Goal: Check status: Check status

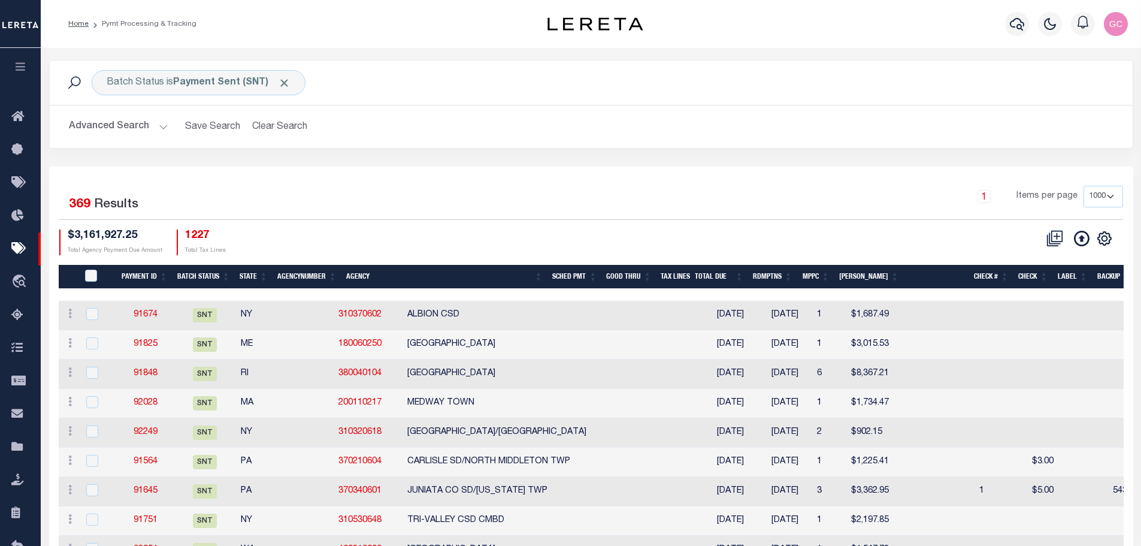
select select "1000"
click at [160, 127] on button "Advanced Search" at bounding box center [118, 126] width 99 height 23
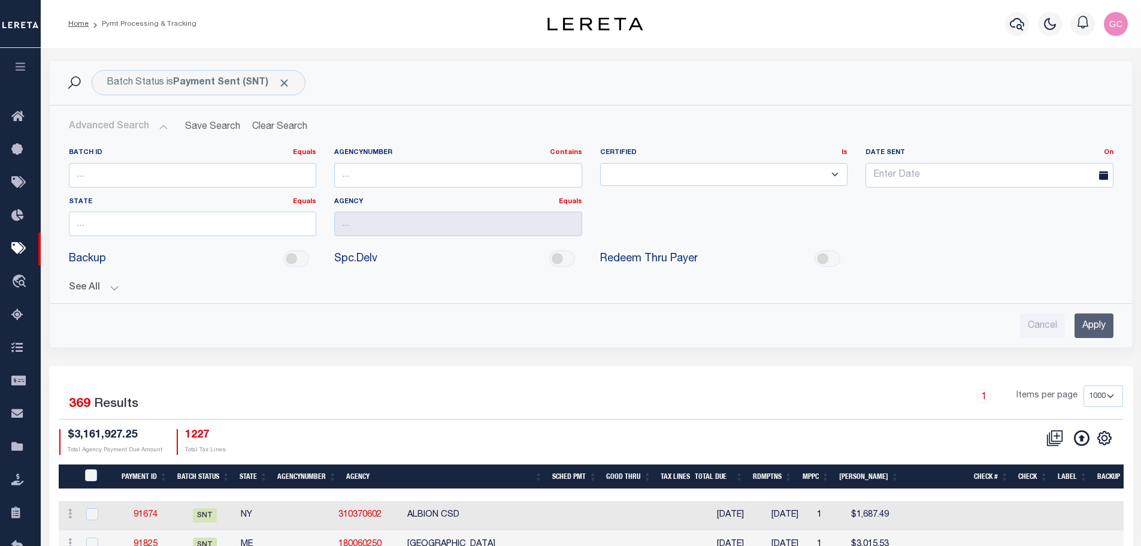
click at [115, 291] on button "See All" at bounding box center [591, 287] width 1045 height 11
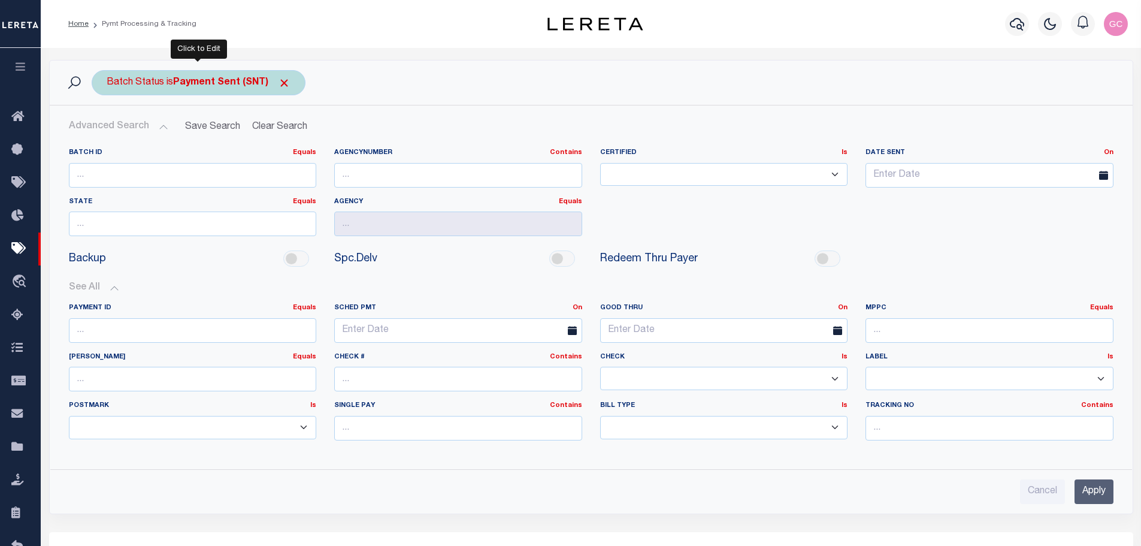
click at [211, 84] on b "Payment Sent (SNT)" at bounding box center [231, 83] width 117 height 10
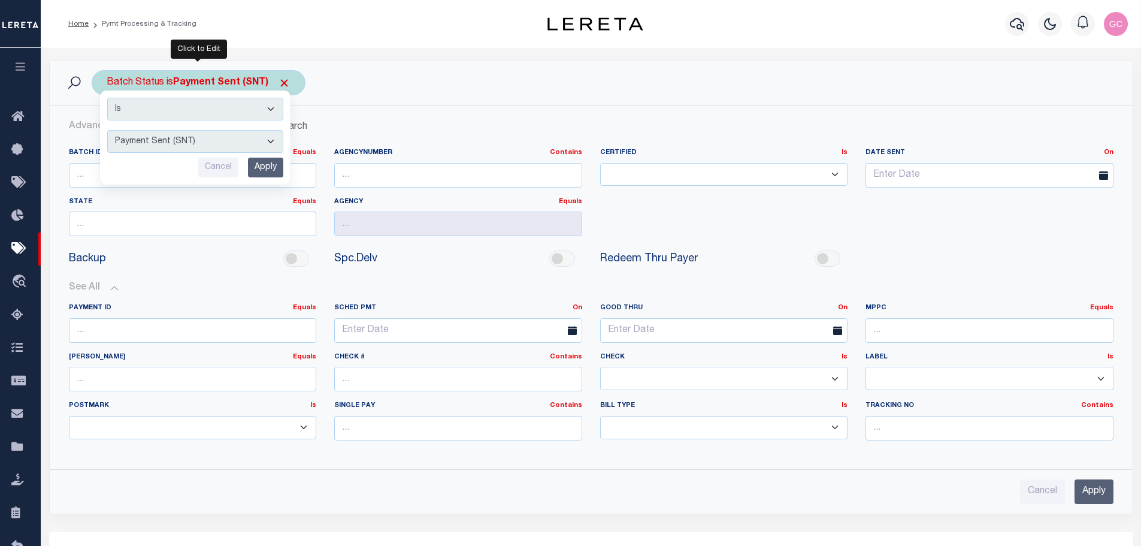
click at [272, 138] on select "Awaiting Funds (AWF) Cleared and Complete (CAC) New Check Needed (NCN) Payment …" at bounding box center [195, 141] width 176 height 23
select select "SFP"
click at [107, 130] on select "Awaiting Funds (AWF) Cleared and Complete (CAC) New Check Needed (NCN) Payment …" at bounding box center [195, 141] width 176 height 23
click at [264, 165] on input "Apply" at bounding box center [265, 168] width 35 height 20
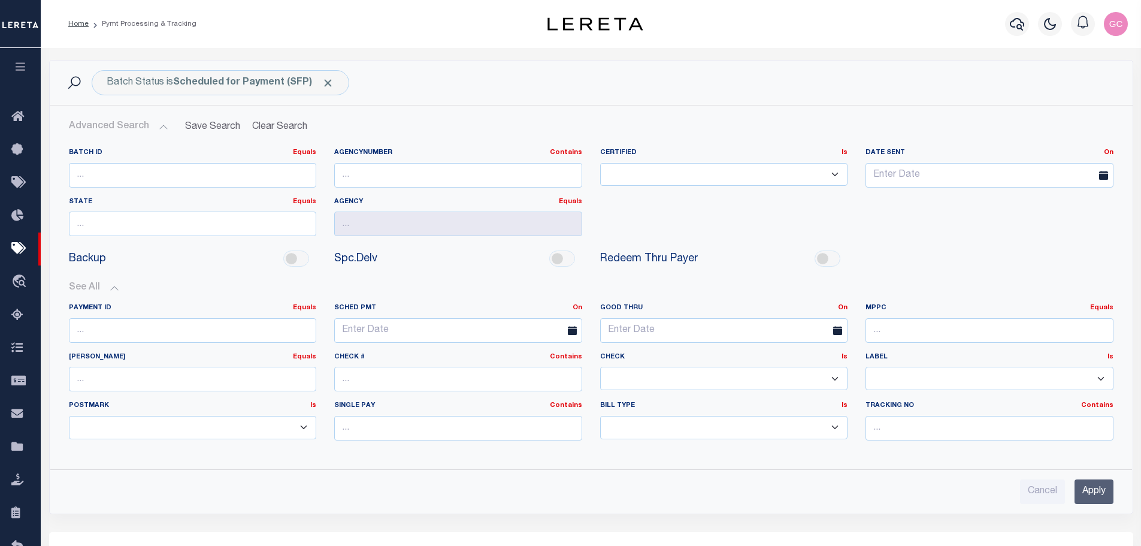
click at [20, 69] on icon "button" at bounding box center [21, 66] width 14 height 11
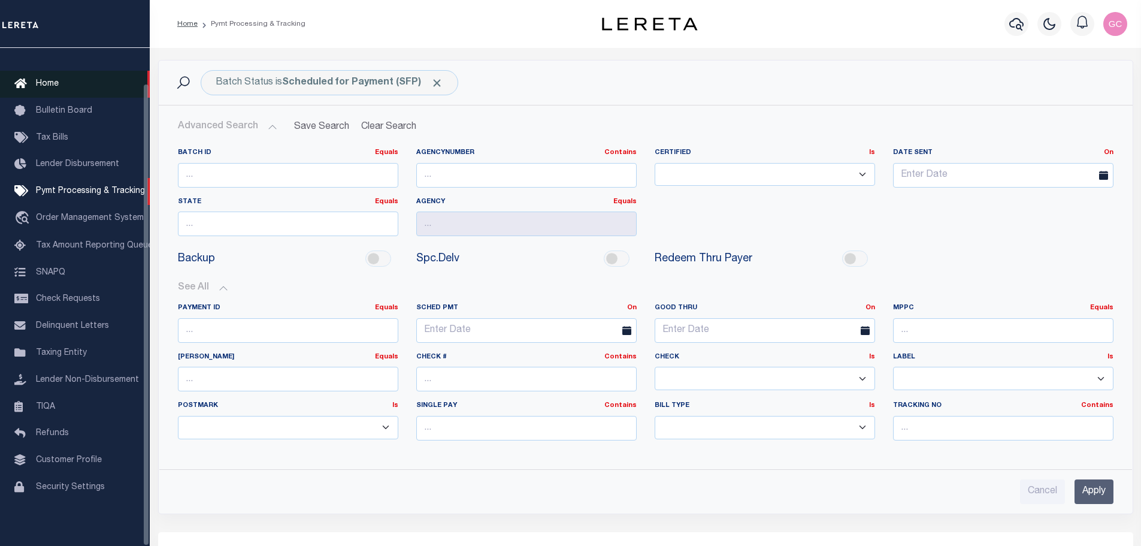
scroll to position [38, 0]
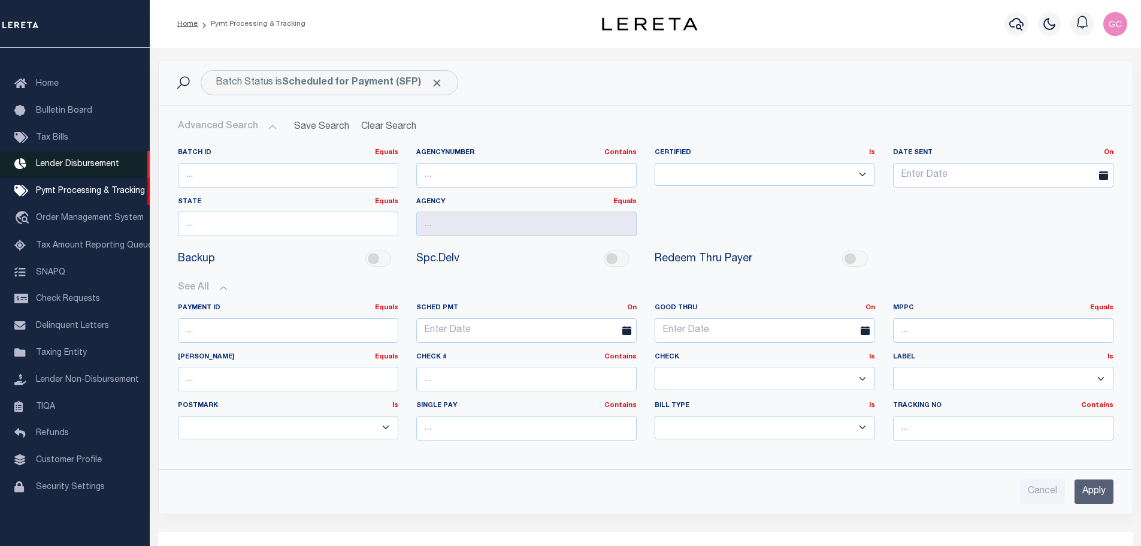
click at [71, 161] on span "Lender Disbursement" at bounding box center [77, 164] width 83 height 8
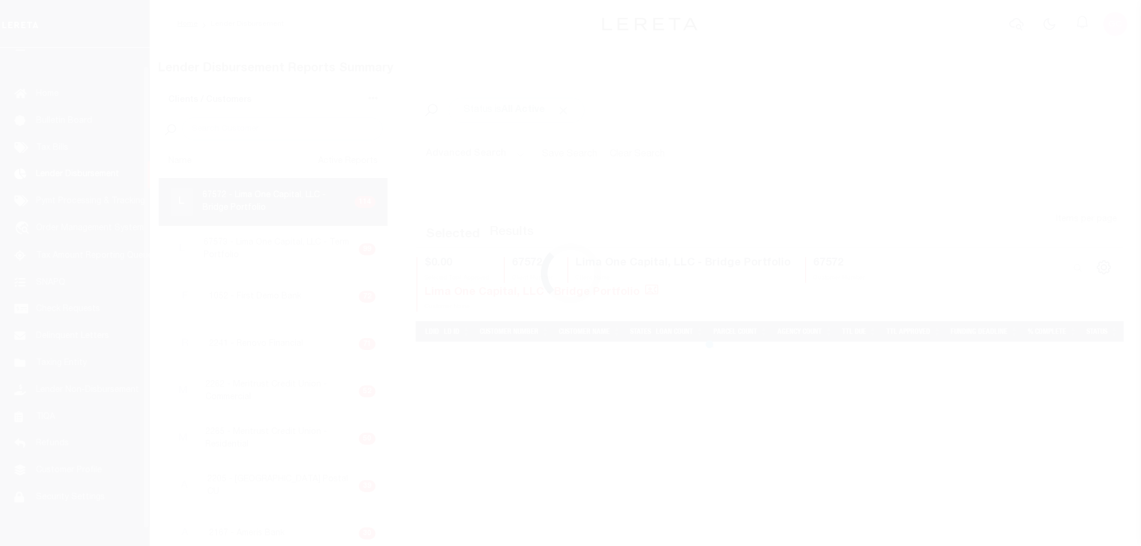
scroll to position [21, 0]
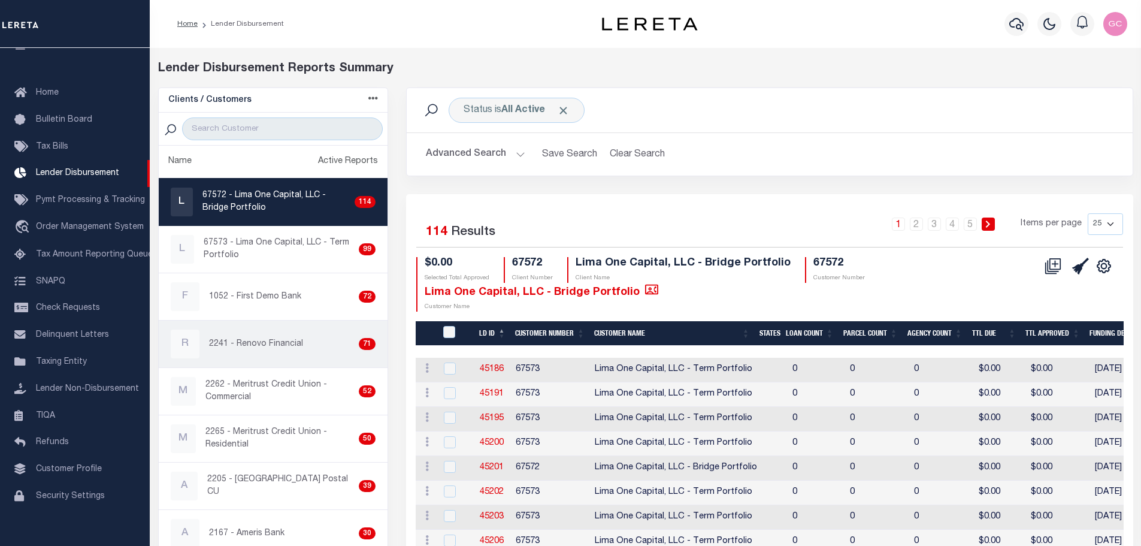
click at [280, 346] on p "2241 - Renovo Financial" at bounding box center [256, 344] width 94 height 13
checkbox input "true"
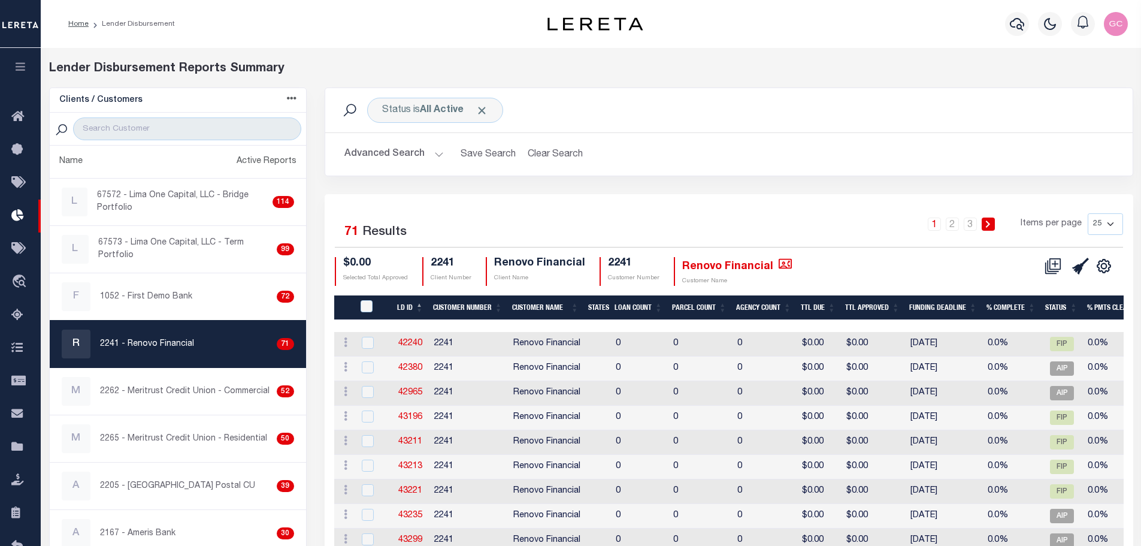
click at [1112, 225] on select "25 50 100 200" at bounding box center [1105, 224] width 35 height 22
select select "200"
click at [1088, 213] on select "25 50 100 200" at bounding box center [1105, 224] width 35 height 22
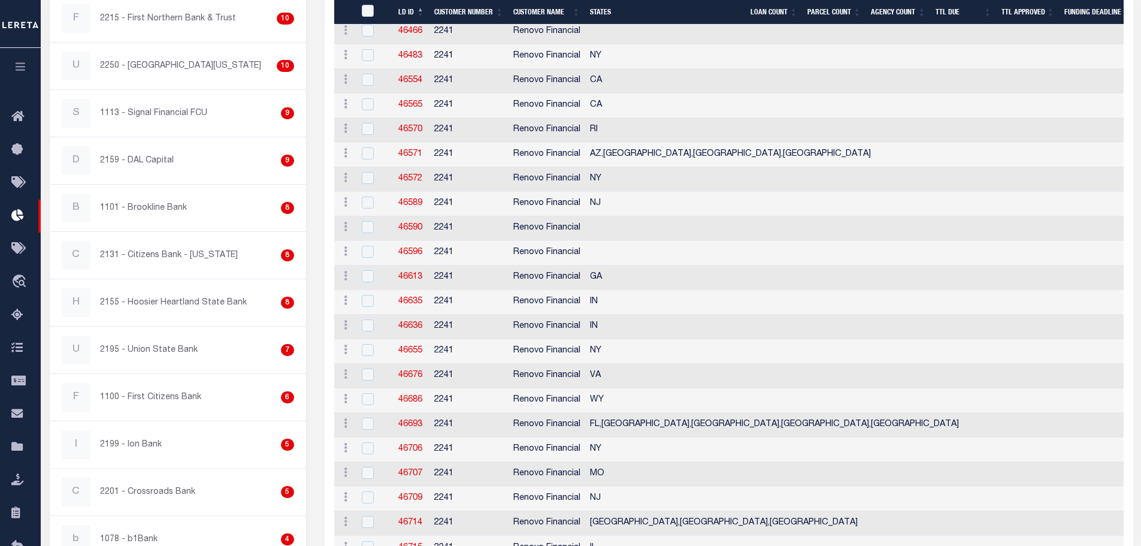
scroll to position [1018, 0]
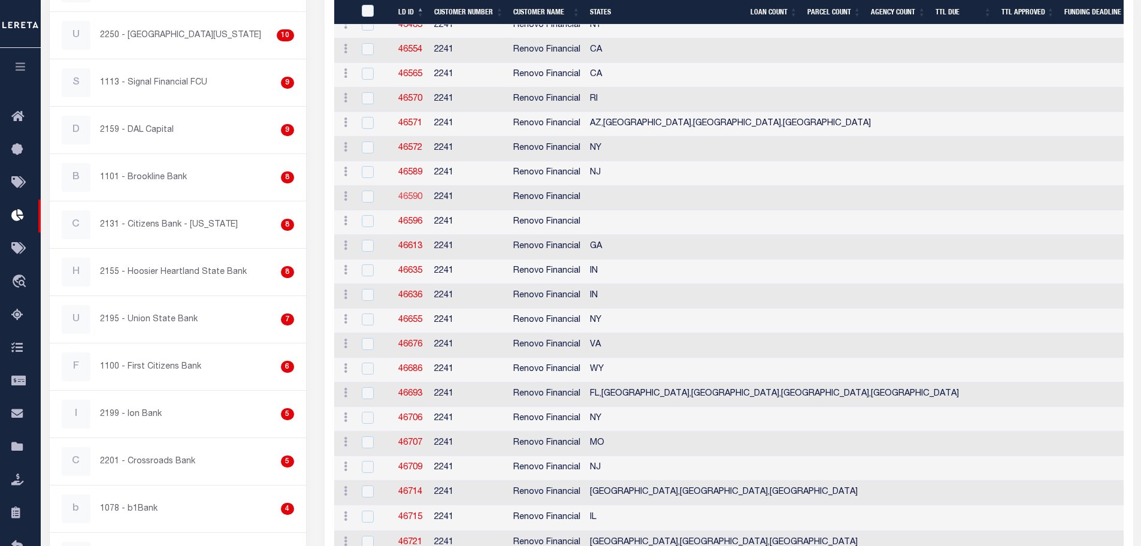
click at [415, 198] on link "46590" at bounding box center [410, 197] width 24 height 8
checkbox input "true"
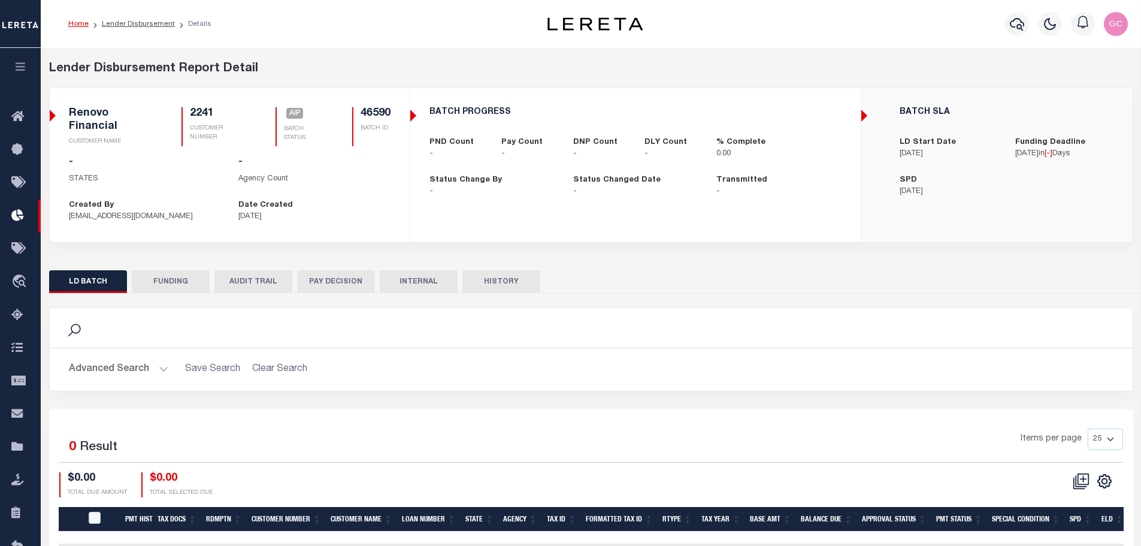
checkbox input "true"
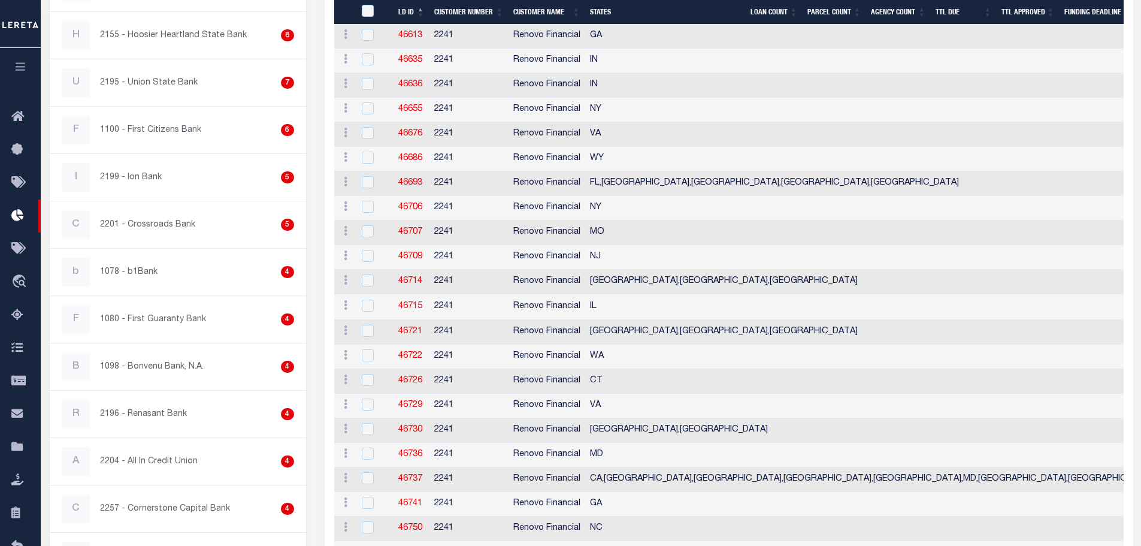
scroll to position [1258, 0]
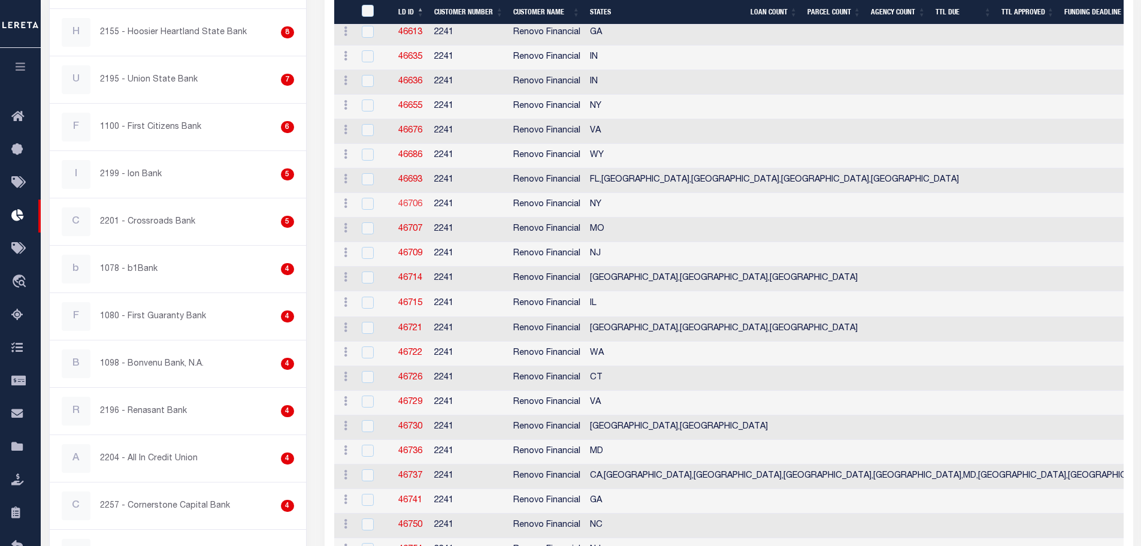
click at [414, 203] on link "46706" at bounding box center [410, 204] width 24 height 8
checkbox input "true"
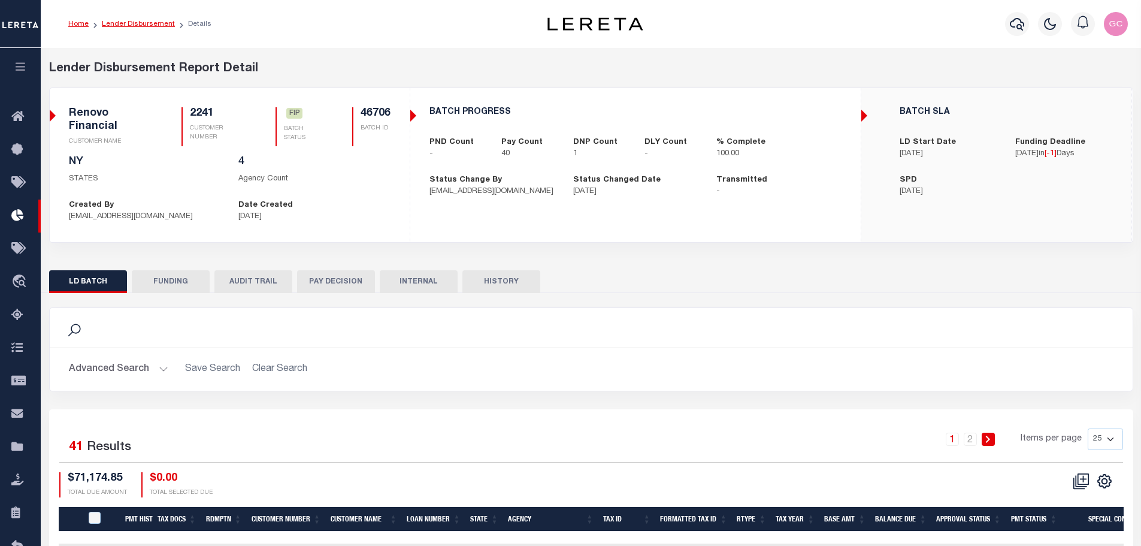
click at [138, 23] on link "Lender Disbursement" at bounding box center [138, 23] width 73 height 7
checkbox input "true"
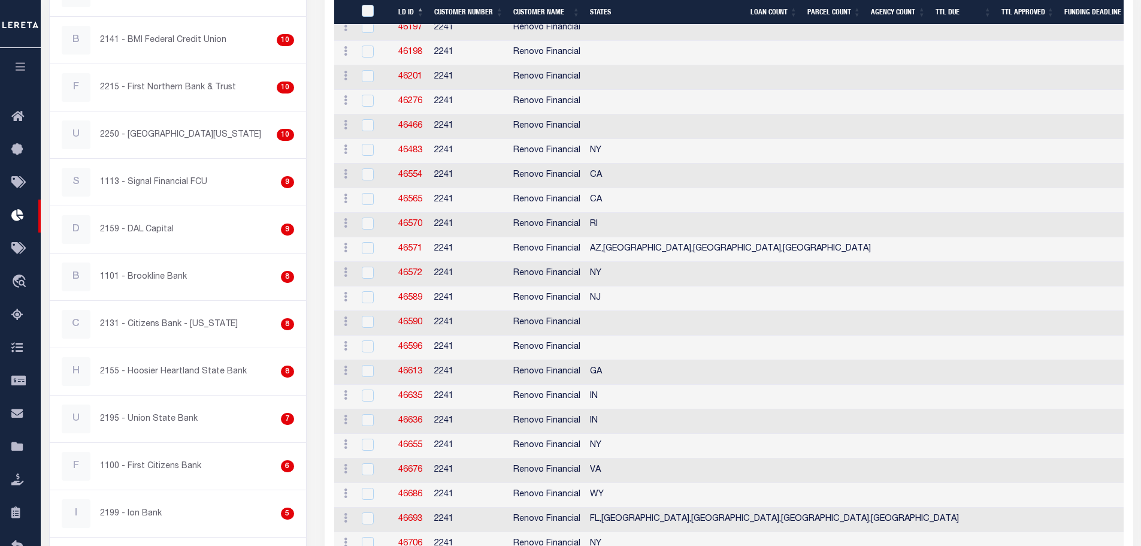
scroll to position [1018, 0]
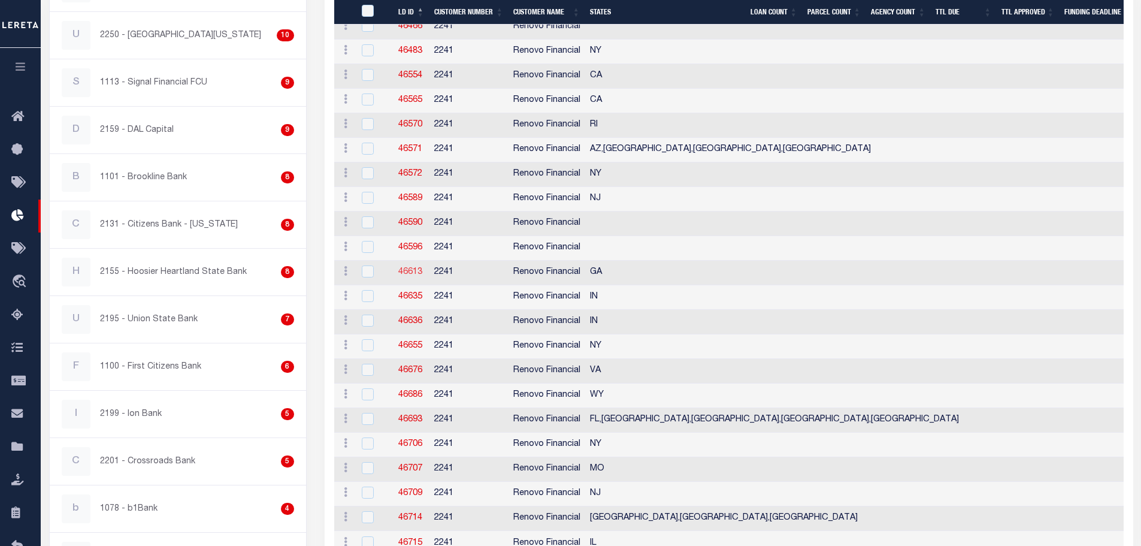
click at [416, 273] on link "46613" at bounding box center [410, 272] width 24 height 8
checkbox input "true"
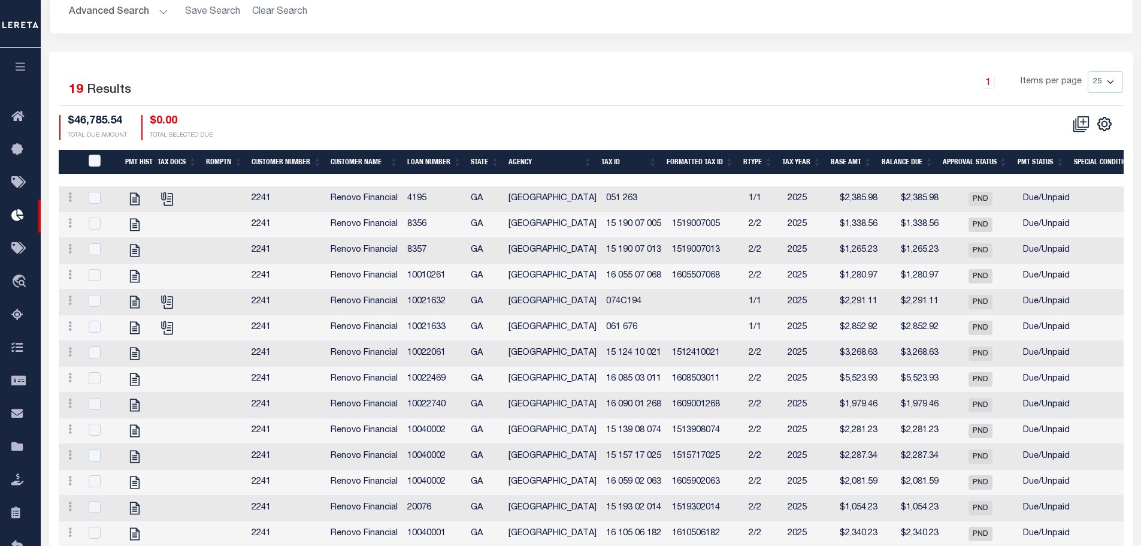
scroll to position [359, 0]
